Goal: Find specific page/section: Find specific page/section

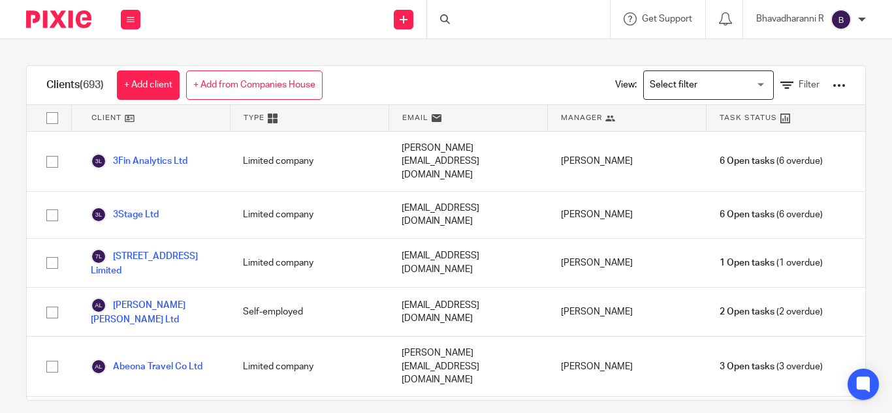
click at [463, 16] on div at bounding box center [518, 19] width 183 height 39
click at [461, 16] on input "Search" at bounding box center [512, 22] width 118 height 12
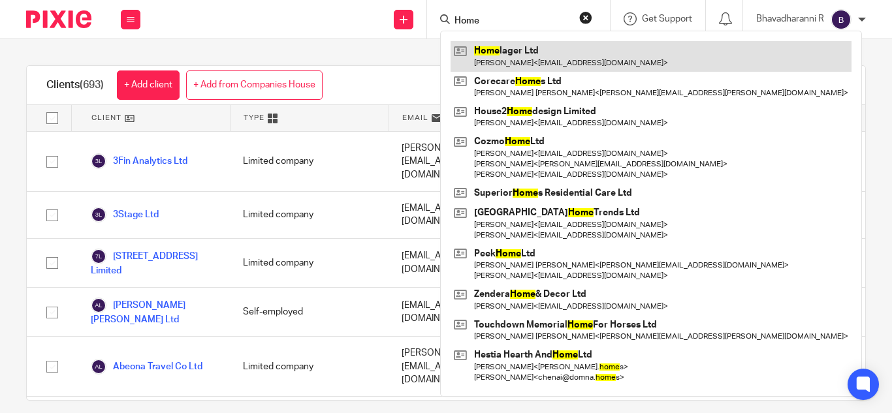
type input "Home"
click at [524, 66] on link at bounding box center [651, 56] width 401 height 30
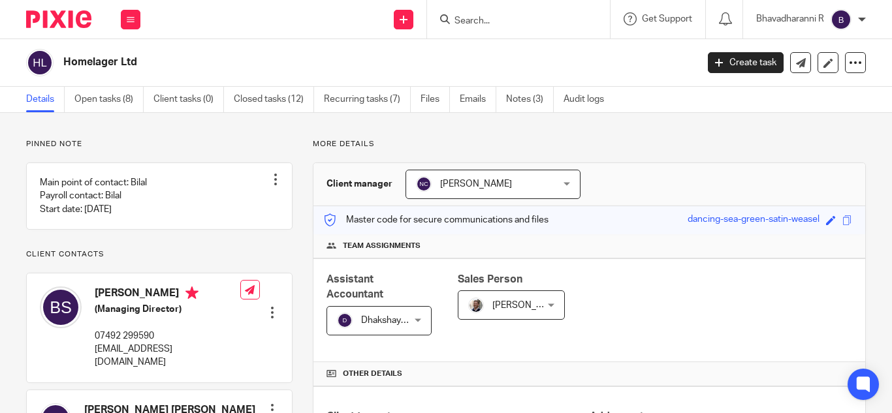
scroll to position [449, 0]
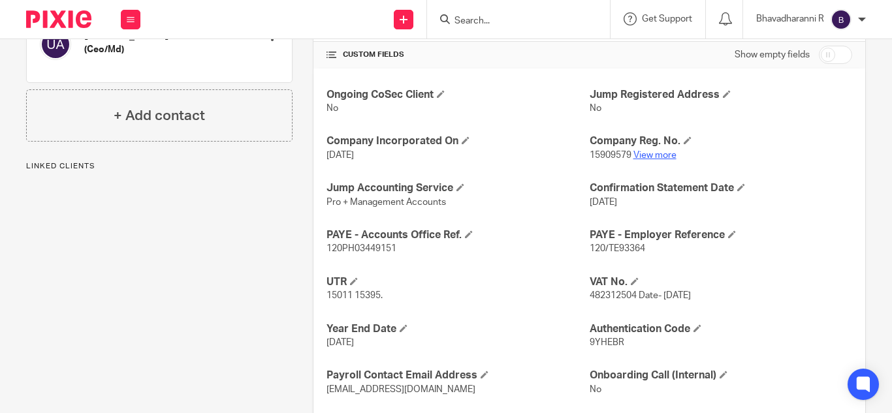
click at [643, 155] on link "View more" at bounding box center [655, 155] width 43 height 9
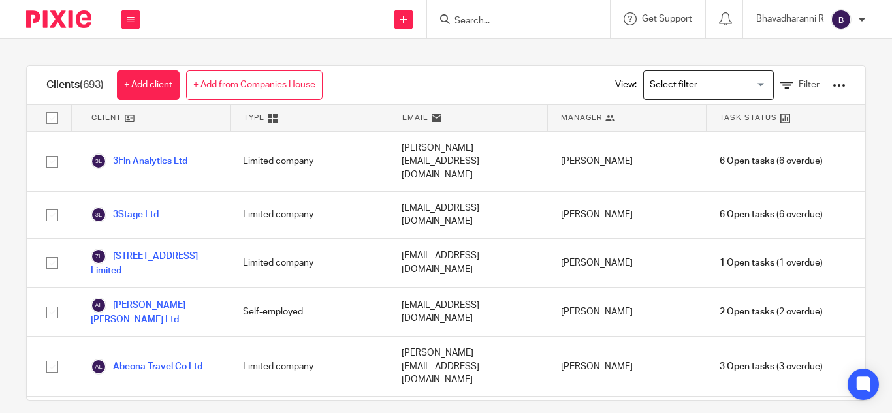
click at [457, 25] on input "Search" at bounding box center [512, 22] width 118 height 12
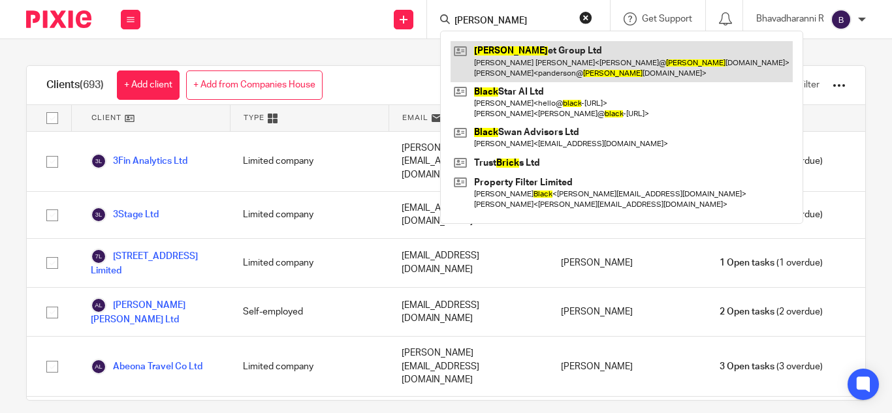
type input "brack"
click at [538, 68] on link at bounding box center [622, 61] width 342 height 40
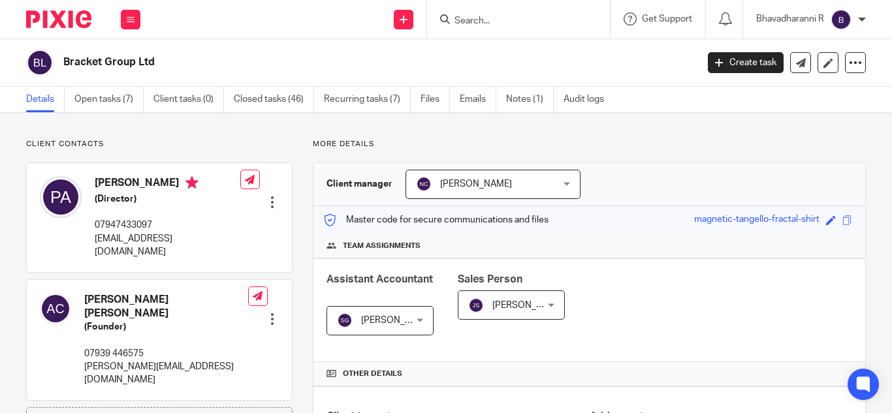
scroll to position [291, 0]
